Goal: Information Seeking & Learning: Learn about a topic

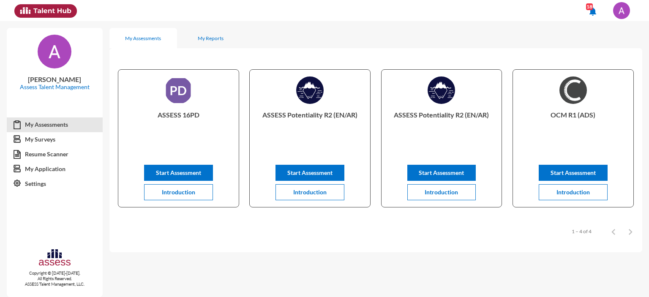
click at [627, 16] on img at bounding box center [621, 10] width 17 height 17
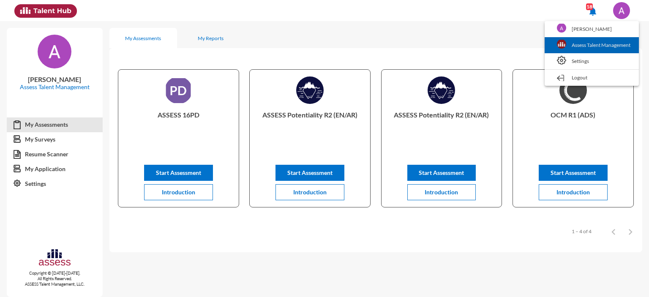
click at [589, 42] on link "Assess Talent Management" at bounding box center [592, 45] width 86 height 16
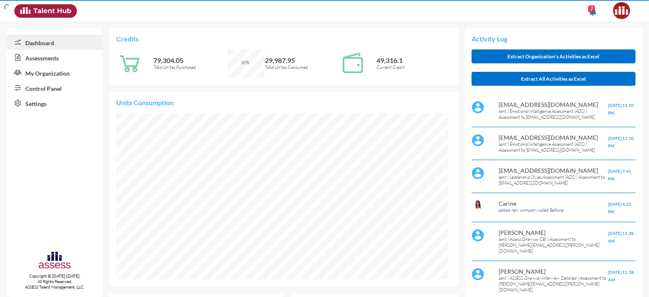
click at [42, 58] on link "Assessments" at bounding box center [55, 57] width 96 height 15
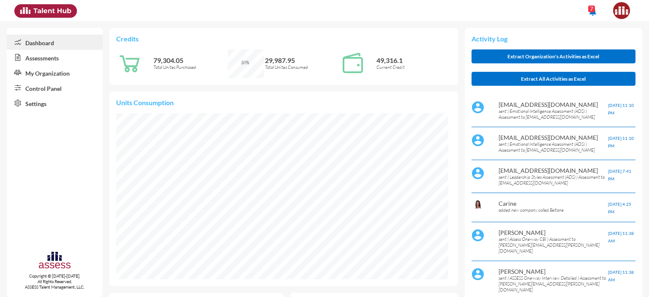
scroll to position [76, 152]
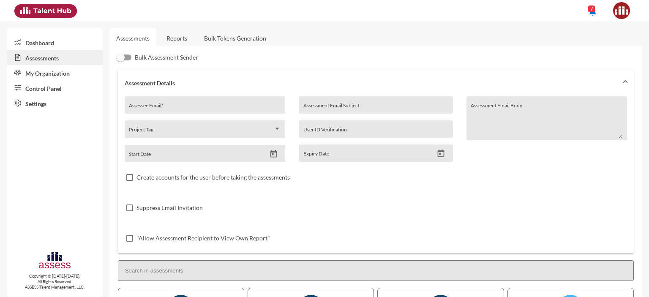
click at [183, 35] on link "Reports" at bounding box center [177, 38] width 34 height 21
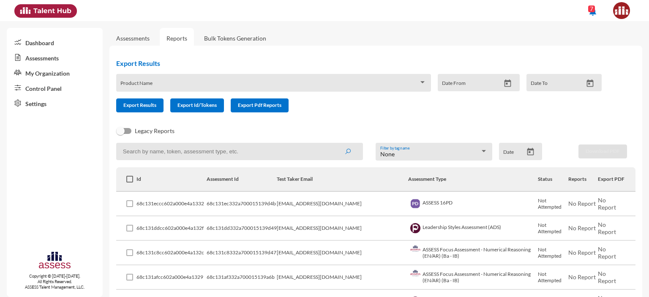
click at [175, 153] on input at bounding box center [239, 151] width 247 height 17
type input "leader"
click at [334, 144] on button "submit" at bounding box center [347, 151] width 27 height 15
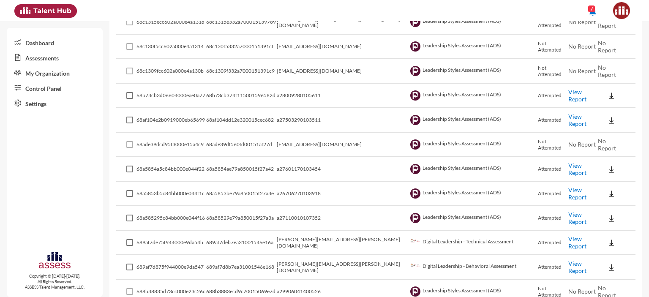
scroll to position [234, 0]
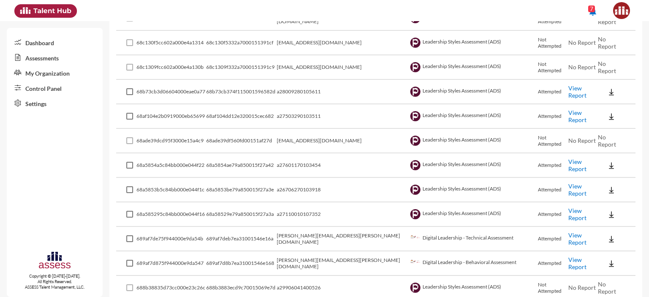
click at [568, 90] on link "View Report" at bounding box center [577, 91] width 18 height 14
click at [568, 117] on link "View Report" at bounding box center [577, 116] width 18 height 14
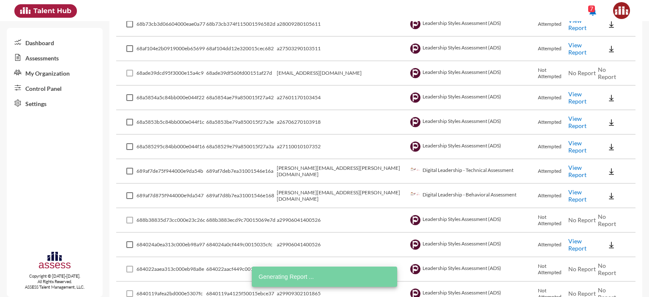
scroll to position [302, 0]
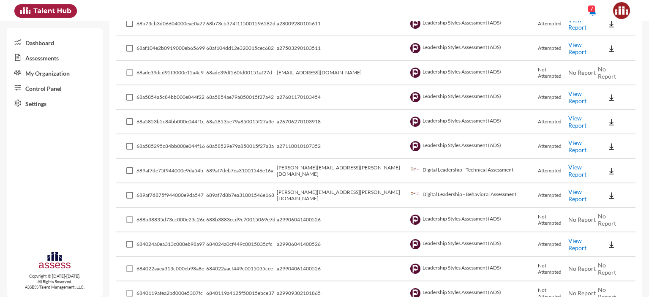
click at [568, 95] on link "View Report" at bounding box center [577, 97] width 18 height 14
click at [568, 146] on link "View Report" at bounding box center [577, 146] width 18 height 14
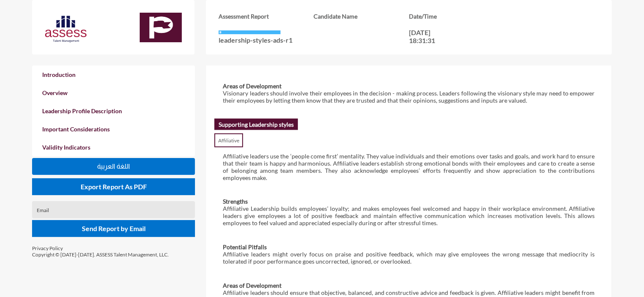
scroll to position [617, 0]
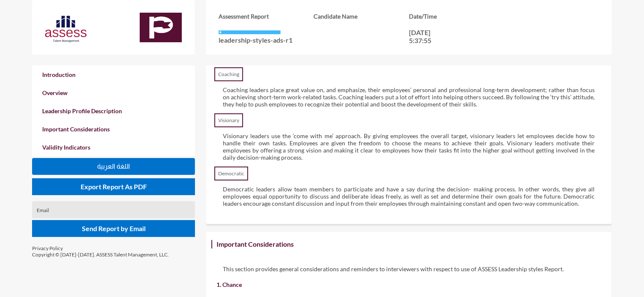
scroll to position [1106, 0]
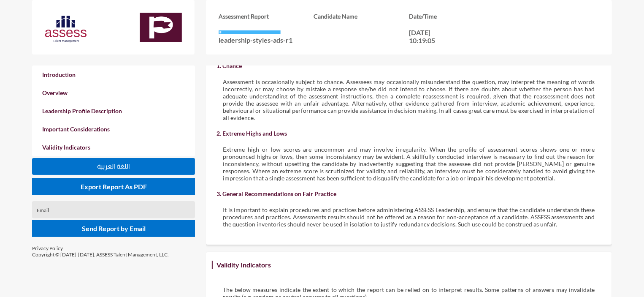
scroll to position [1328, 0]
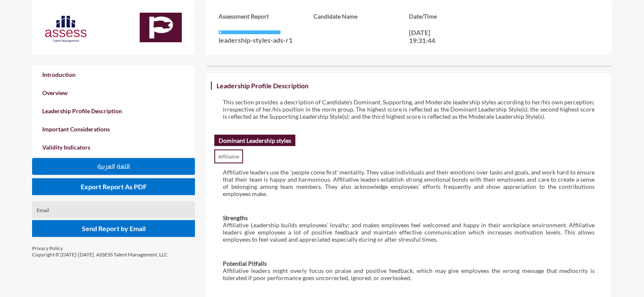
scroll to position [410, 0]
drag, startPoint x: 219, startPoint y: 138, endPoint x: 248, endPoint y: 138, distance: 28.7
click at [248, 138] on h2 "Dominant Leadership styles" at bounding box center [255, 139] width 81 height 11
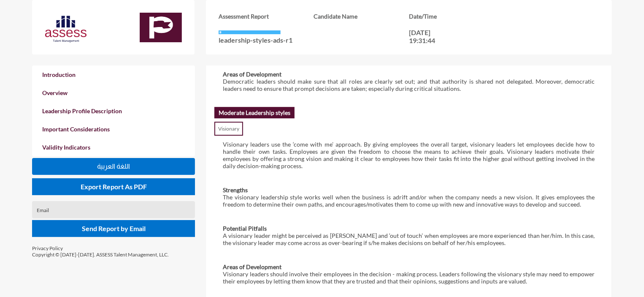
scroll to position [1233, 0]
